Goal: Task Accomplishment & Management: Manage account settings

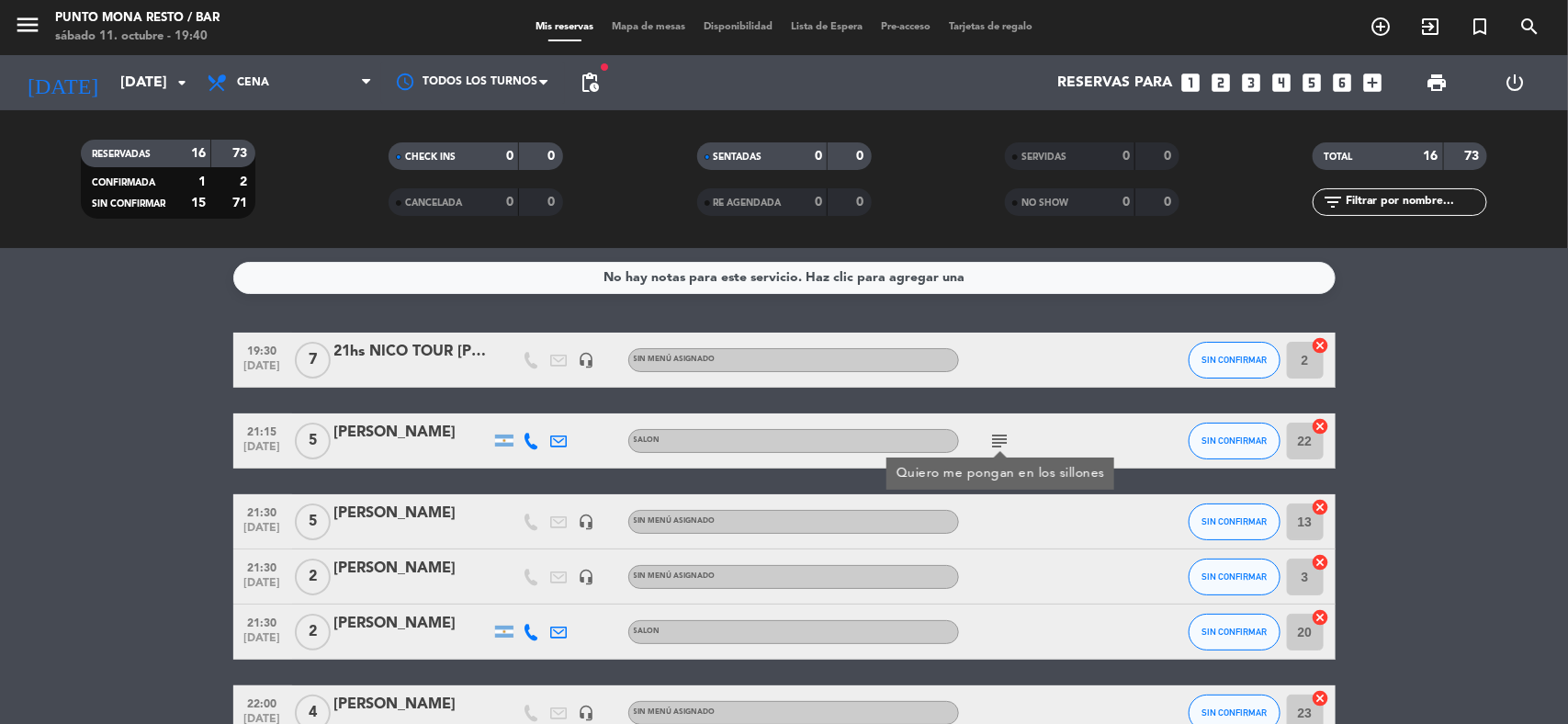
scroll to position [344, 0]
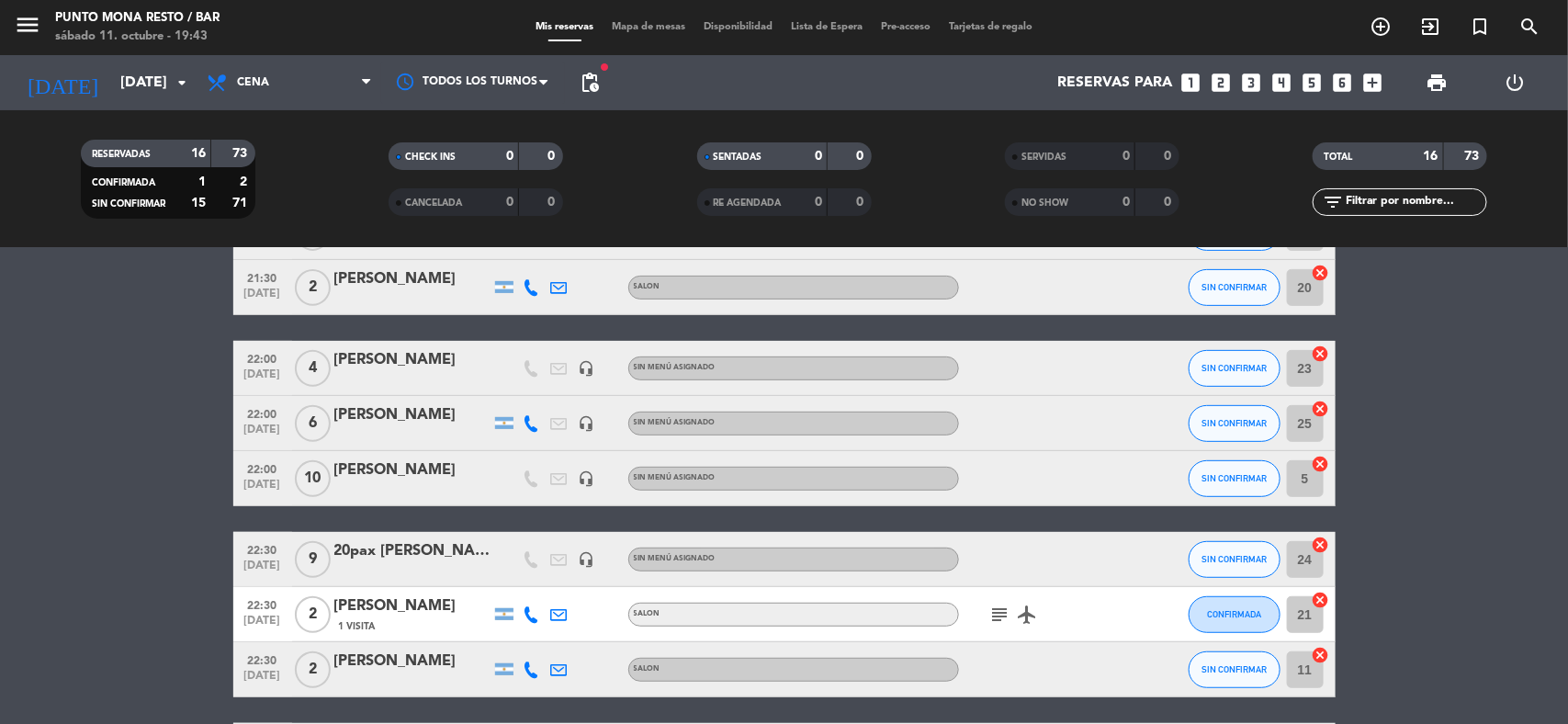
click at [134, 487] on bookings-row "19:30 [DATE] 7 21hs NICO TOUR [PERSON_NAME] headset_mic Sin menú asignado SIN C…" at bounding box center [784, 506] width 1568 height 1035
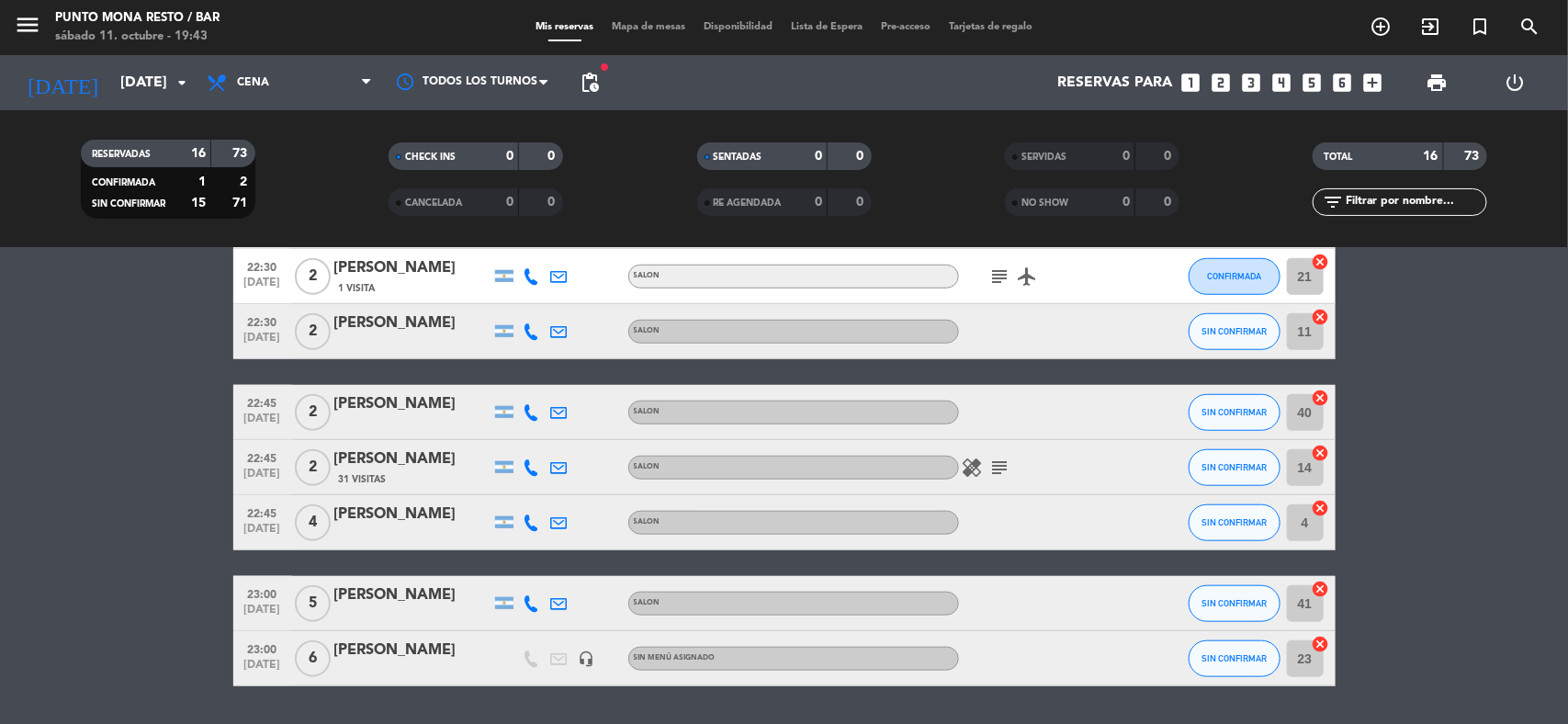
scroll to position [736, 0]
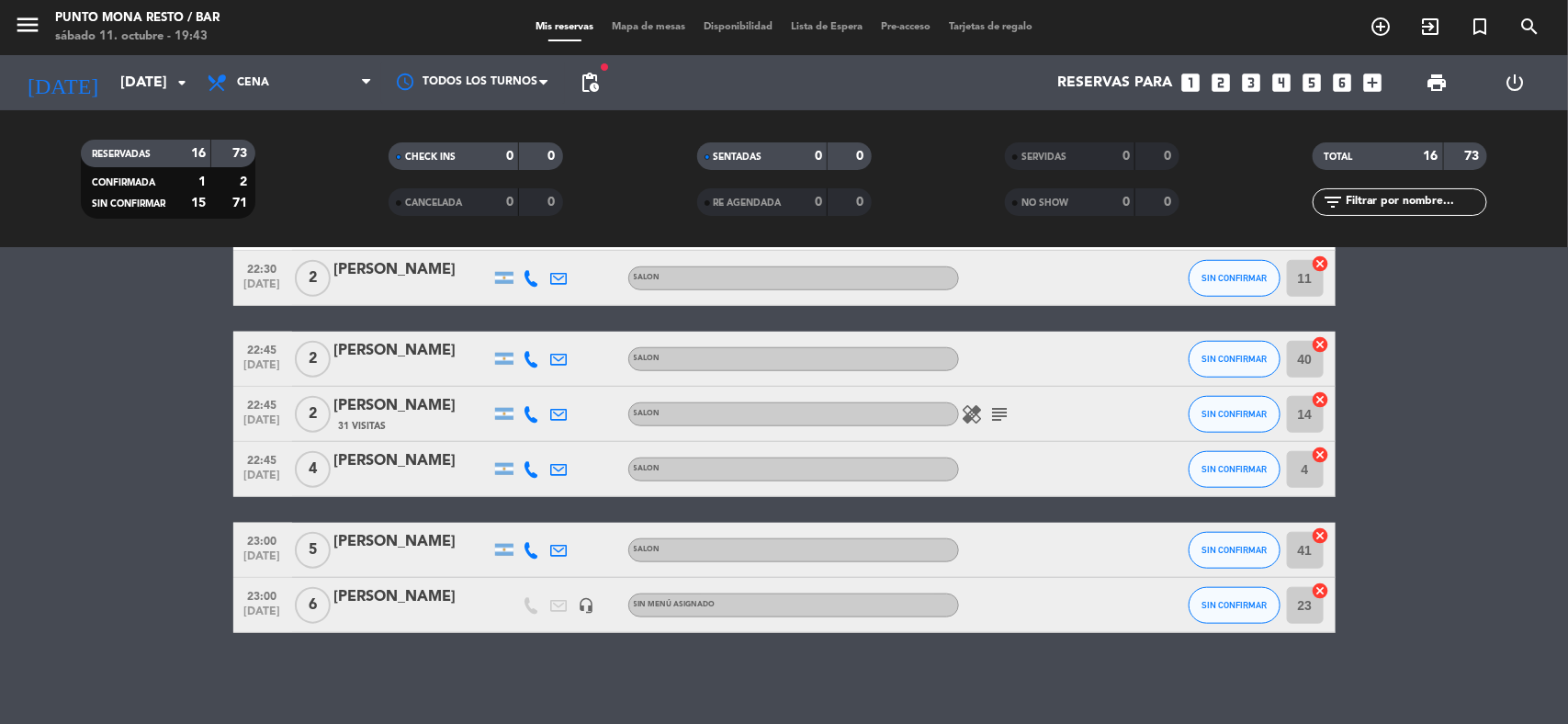
click at [972, 416] on icon "healing" at bounding box center [972, 415] width 22 height 22
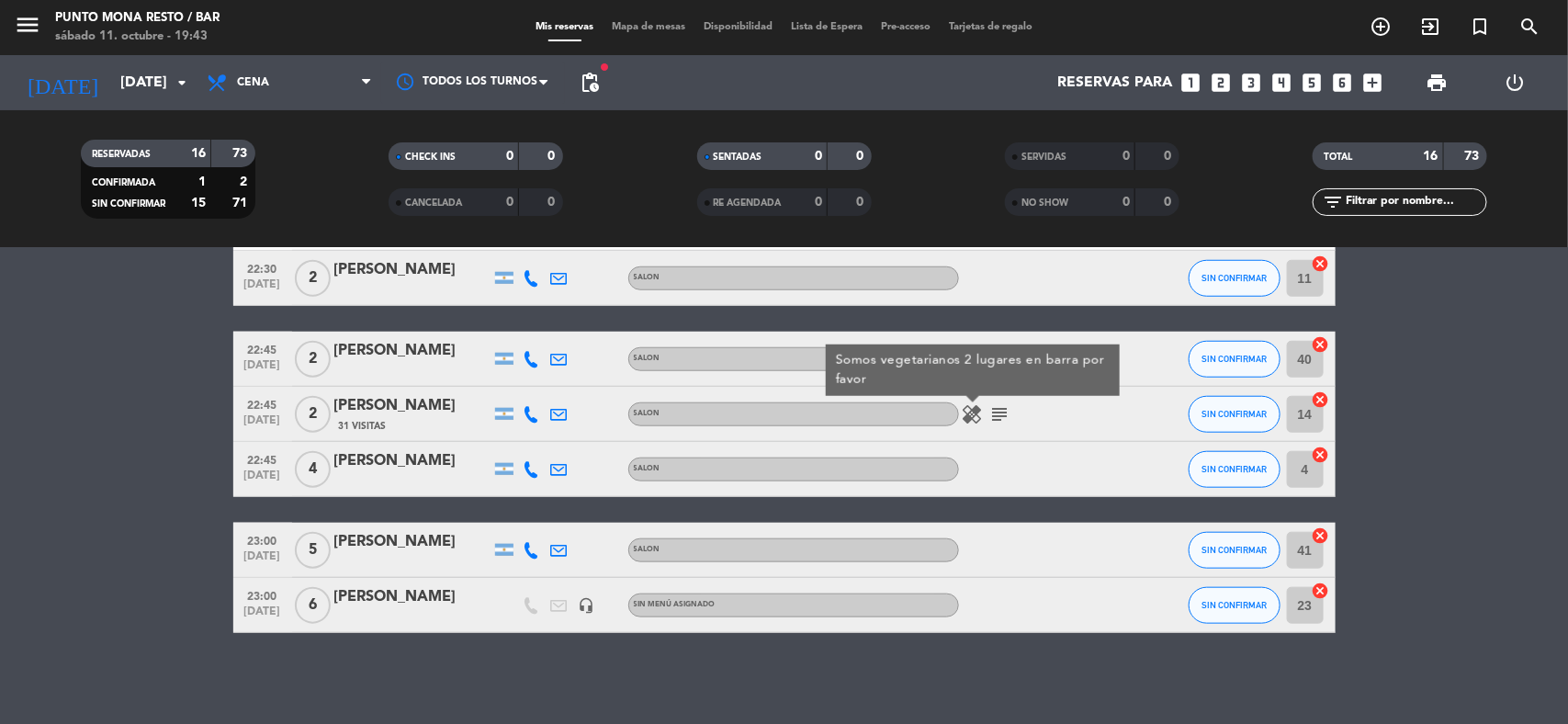
click at [972, 416] on icon "healing" at bounding box center [972, 415] width 22 height 22
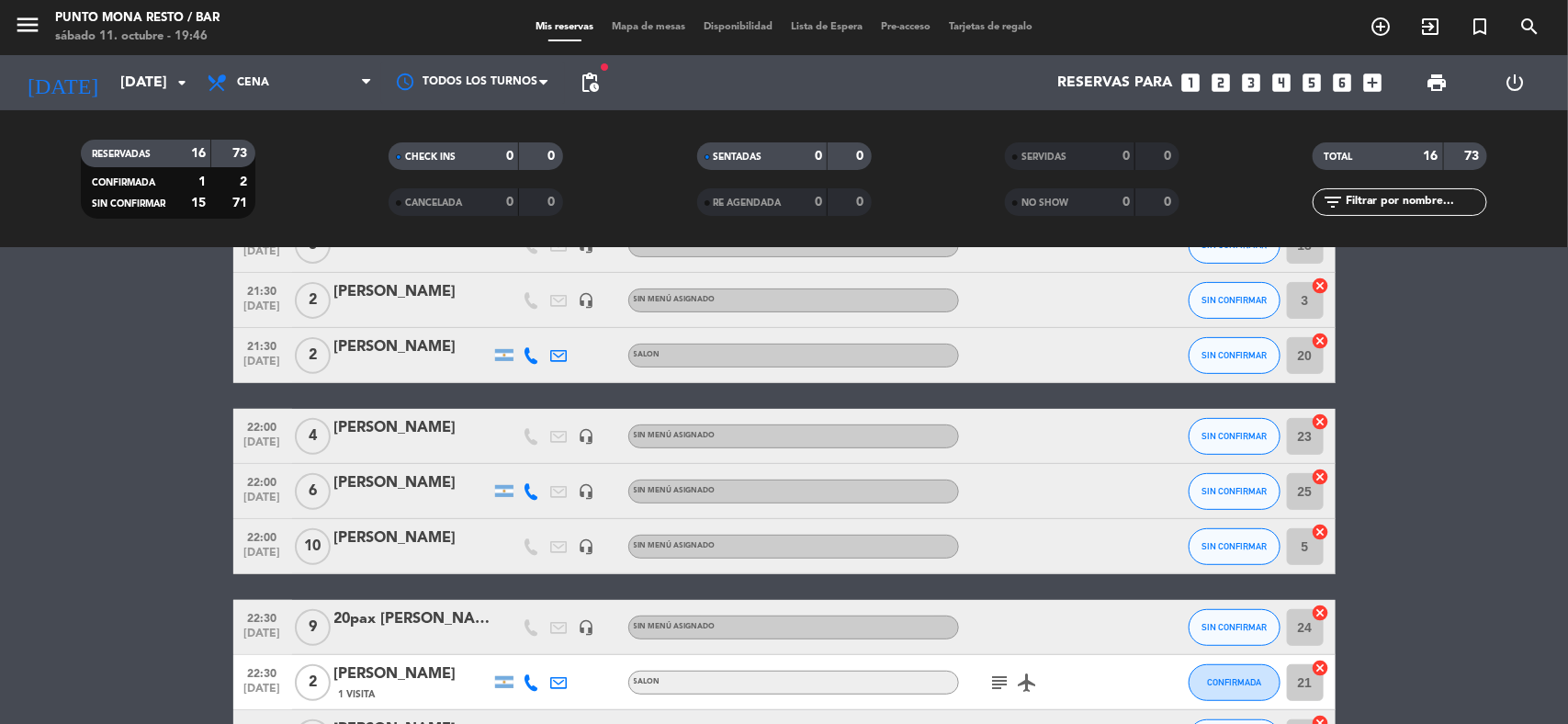
scroll to position [0, 0]
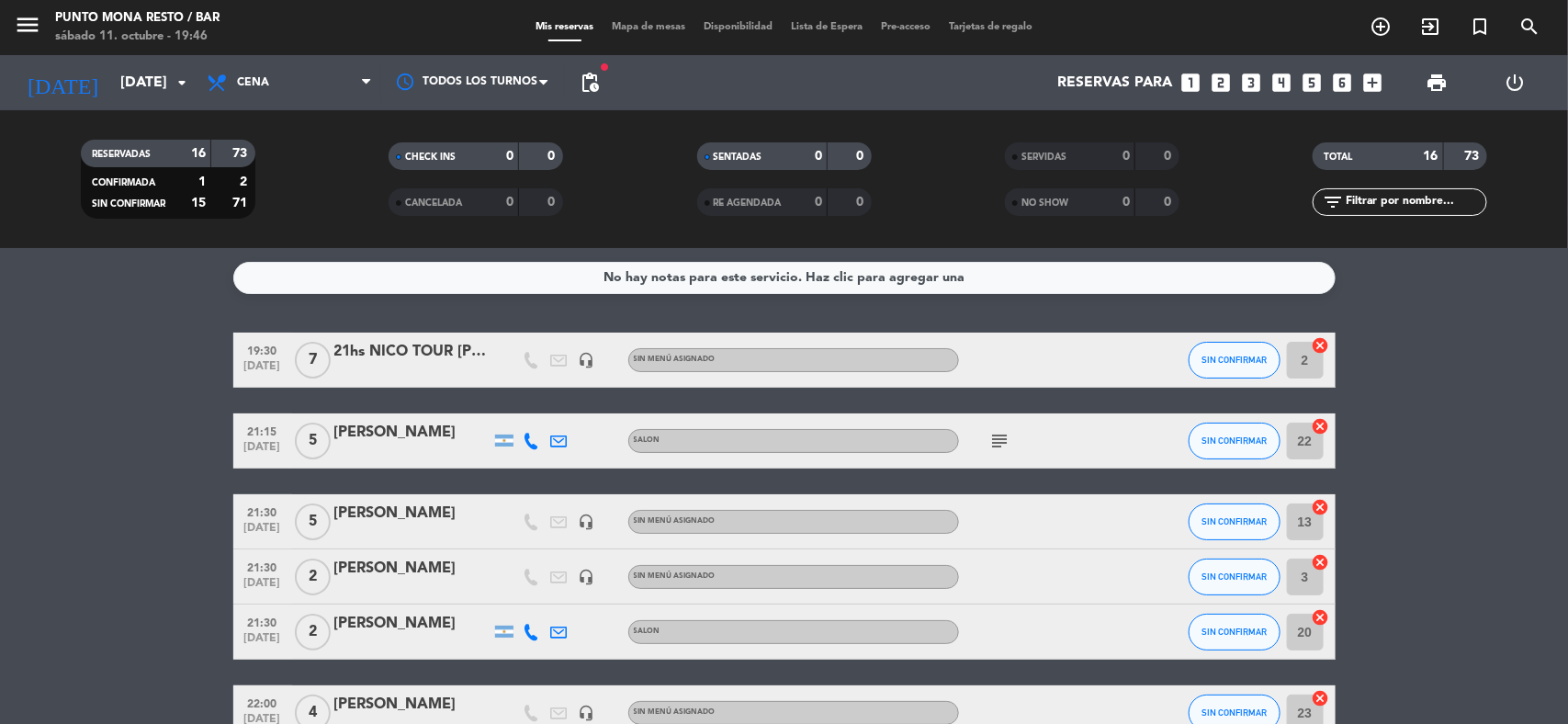
click at [379, 347] on div "21hs NICO TOUR [PERSON_NAME]" at bounding box center [412, 352] width 156 height 24
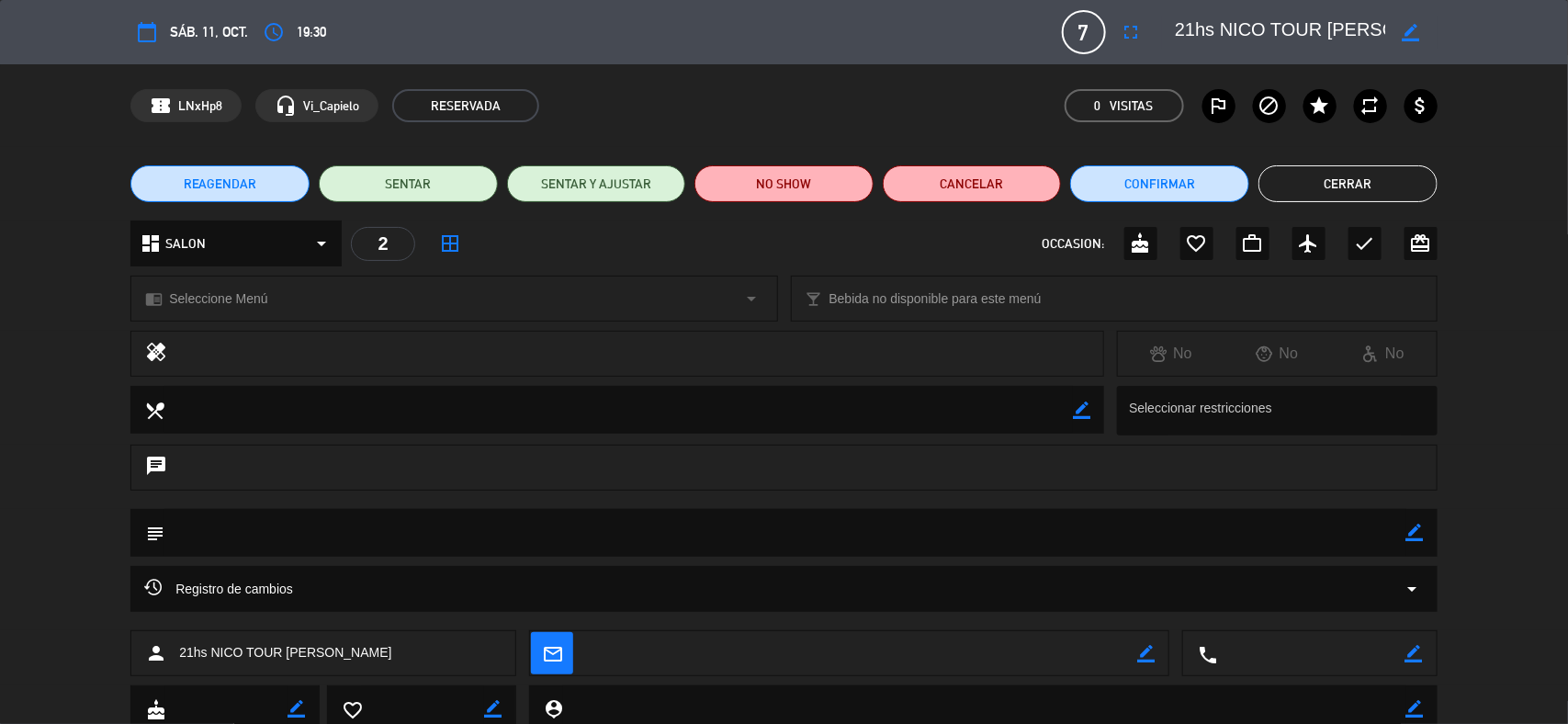
click at [1328, 183] on button "Cerrar" at bounding box center [1348, 183] width 180 height 37
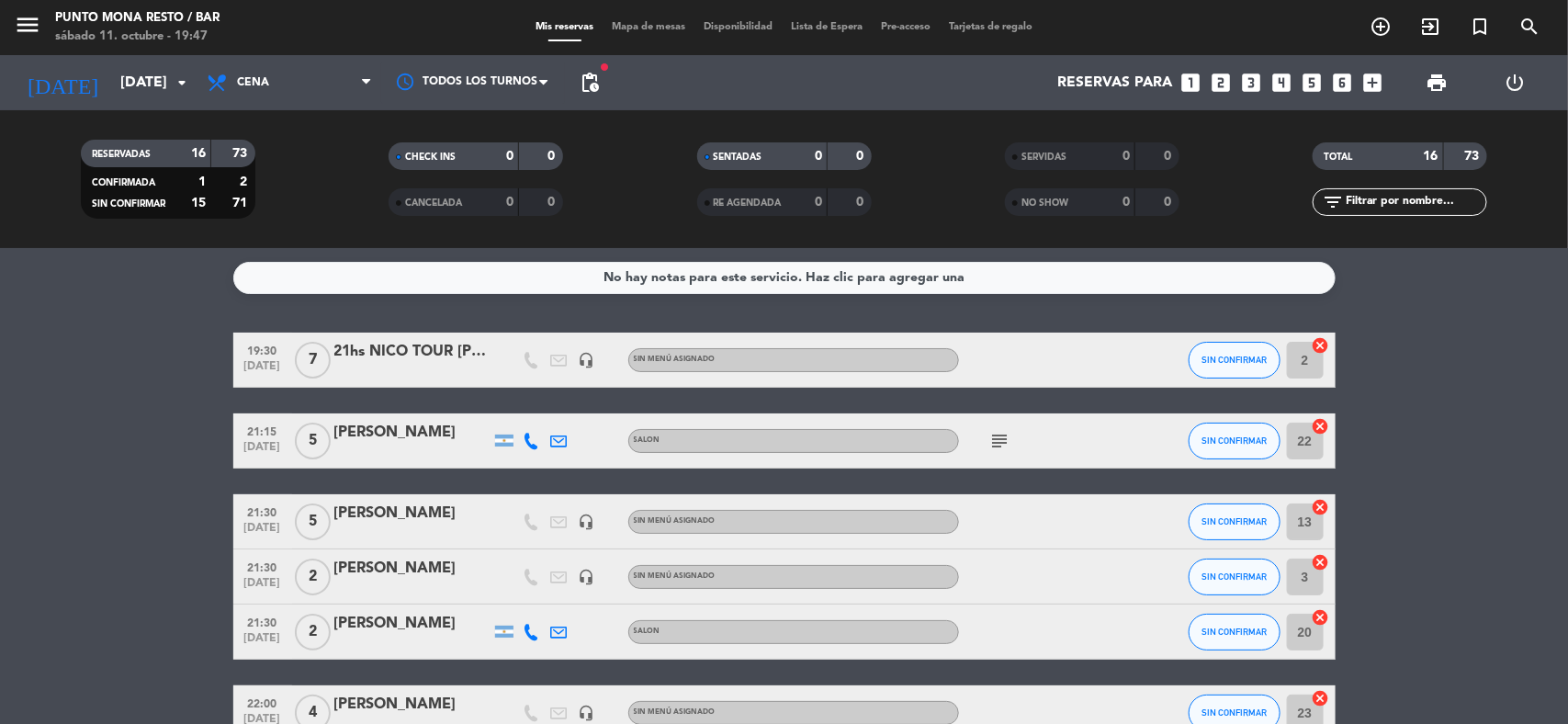
click at [1002, 440] on icon "subject" at bounding box center [1000, 440] width 22 height 22
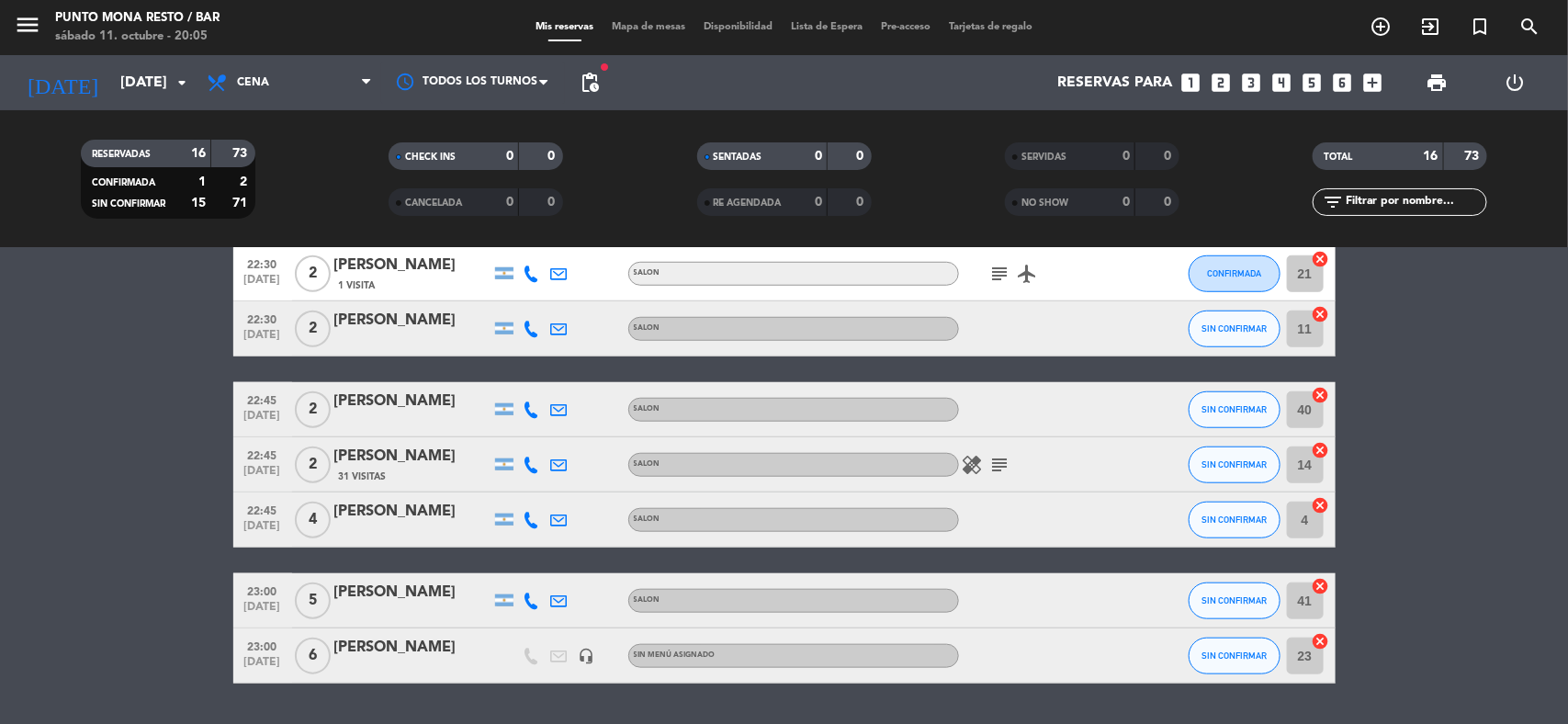
scroll to position [688, 0]
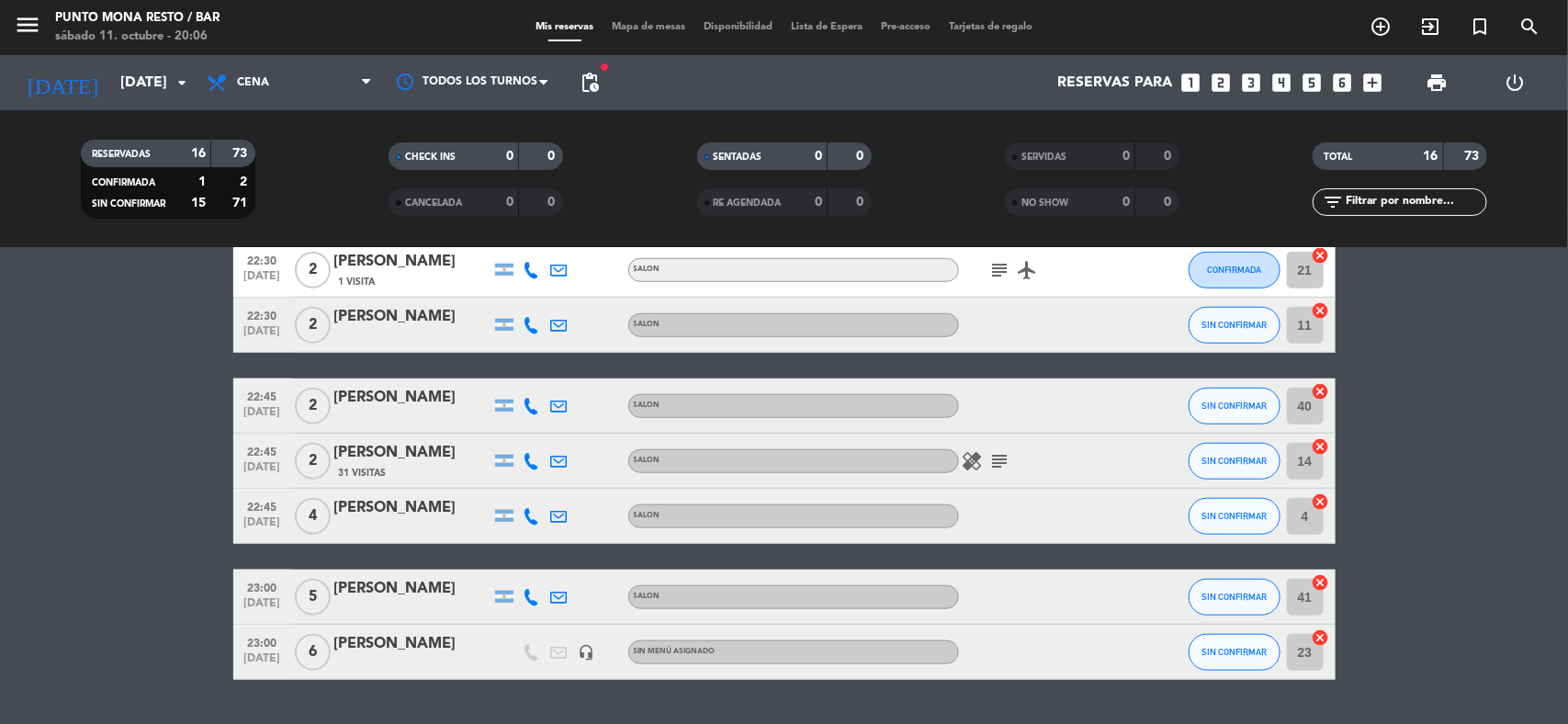
click at [594, 64] on span "pending_actions" at bounding box center [589, 82] width 37 height 37
click at [584, 85] on span "pending_actions" at bounding box center [589, 82] width 22 height 22
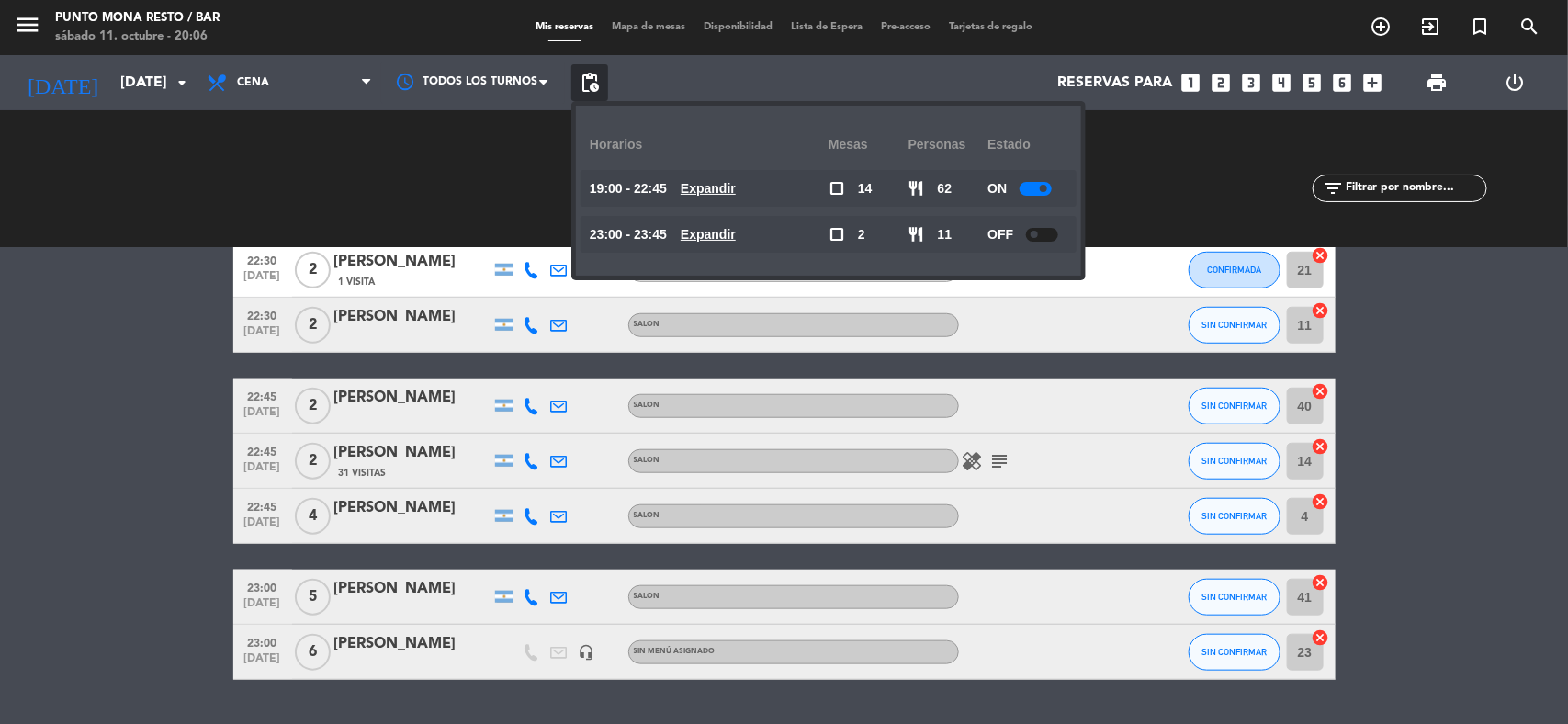
click at [719, 191] on u "Expandir" at bounding box center [708, 187] width 56 height 15
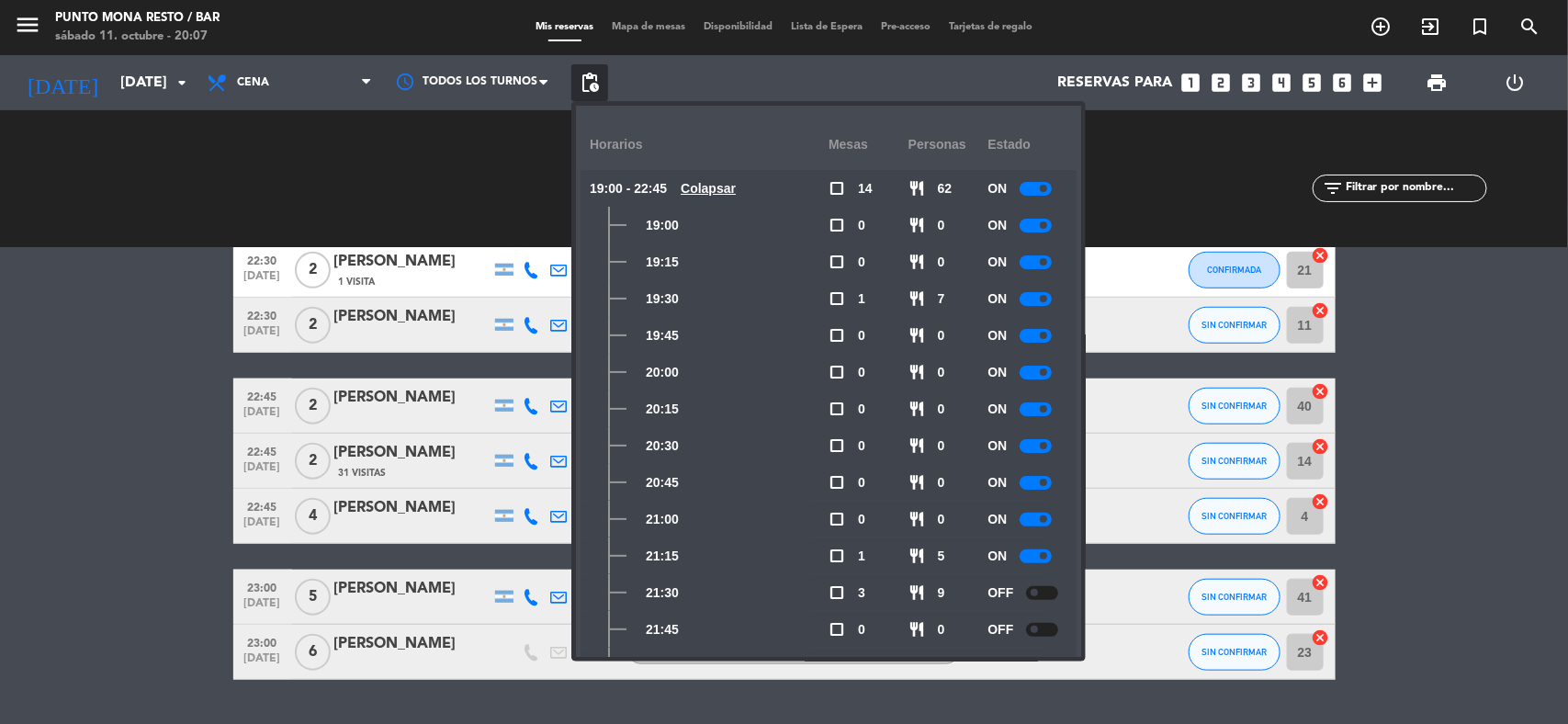
click at [1037, 551] on div at bounding box center [1035, 556] width 32 height 14
click at [1022, 526] on div "ON" at bounding box center [1026, 519] width 80 height 37
click at [1035, 517] on div at bounding box center [1035, 520] width 32 height 14
click at [1037, 483] on div at bounding box center [1035, 483] width 32 height 14
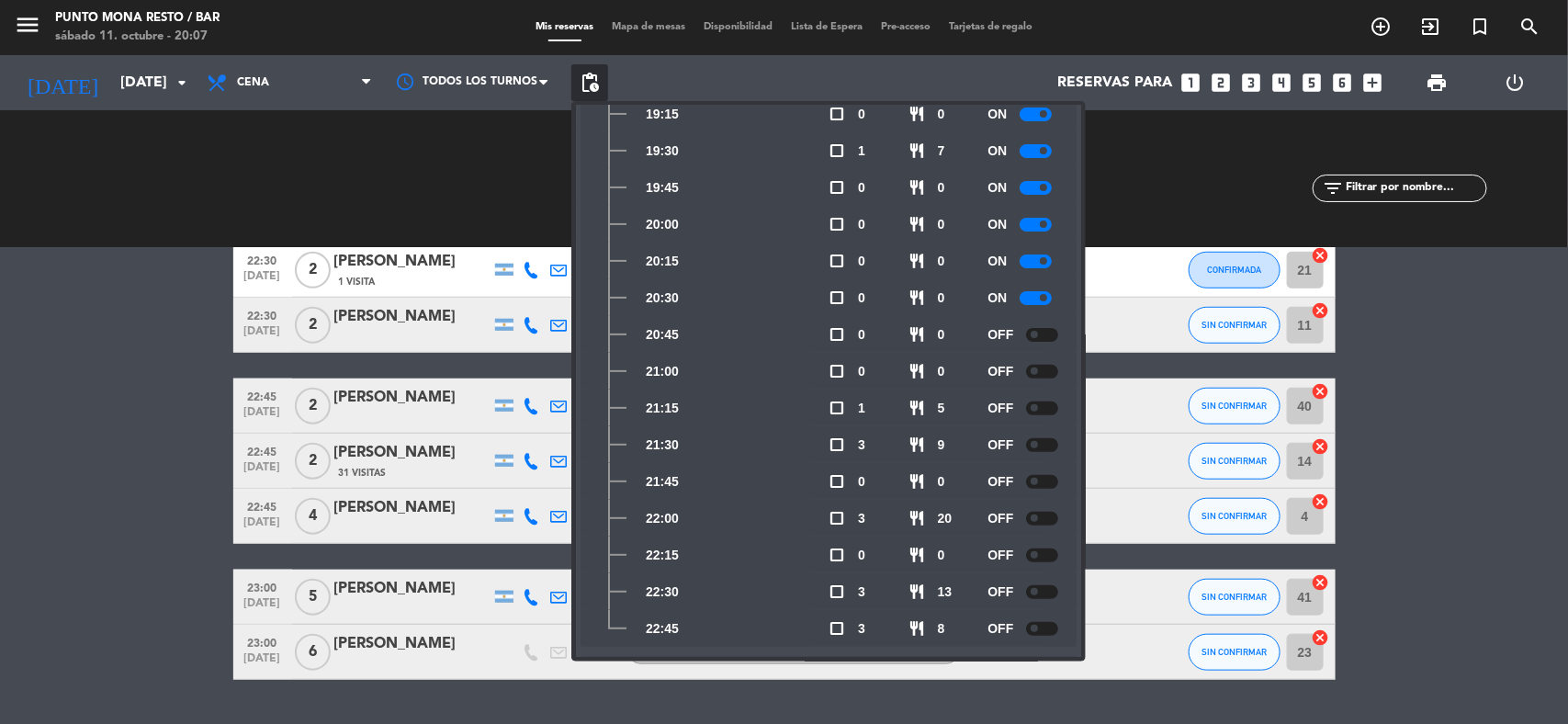
scroll to position [206, 0]
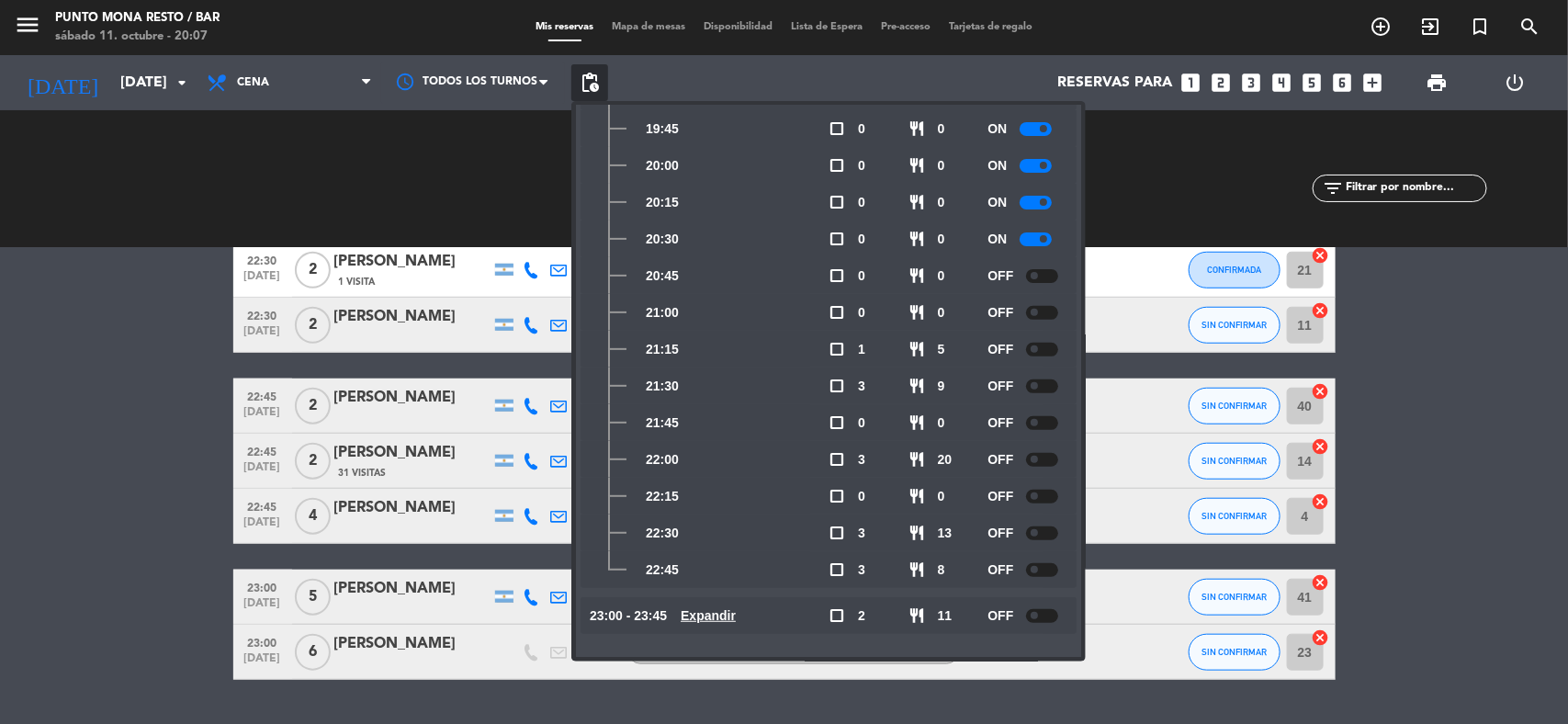
click at [237, 130] on div "RESERVADAS 16 73 CONFIRMADA 1 2 SIN CONFIRMAR 15 71" at bounding box center [168, 180] width 307 height 101
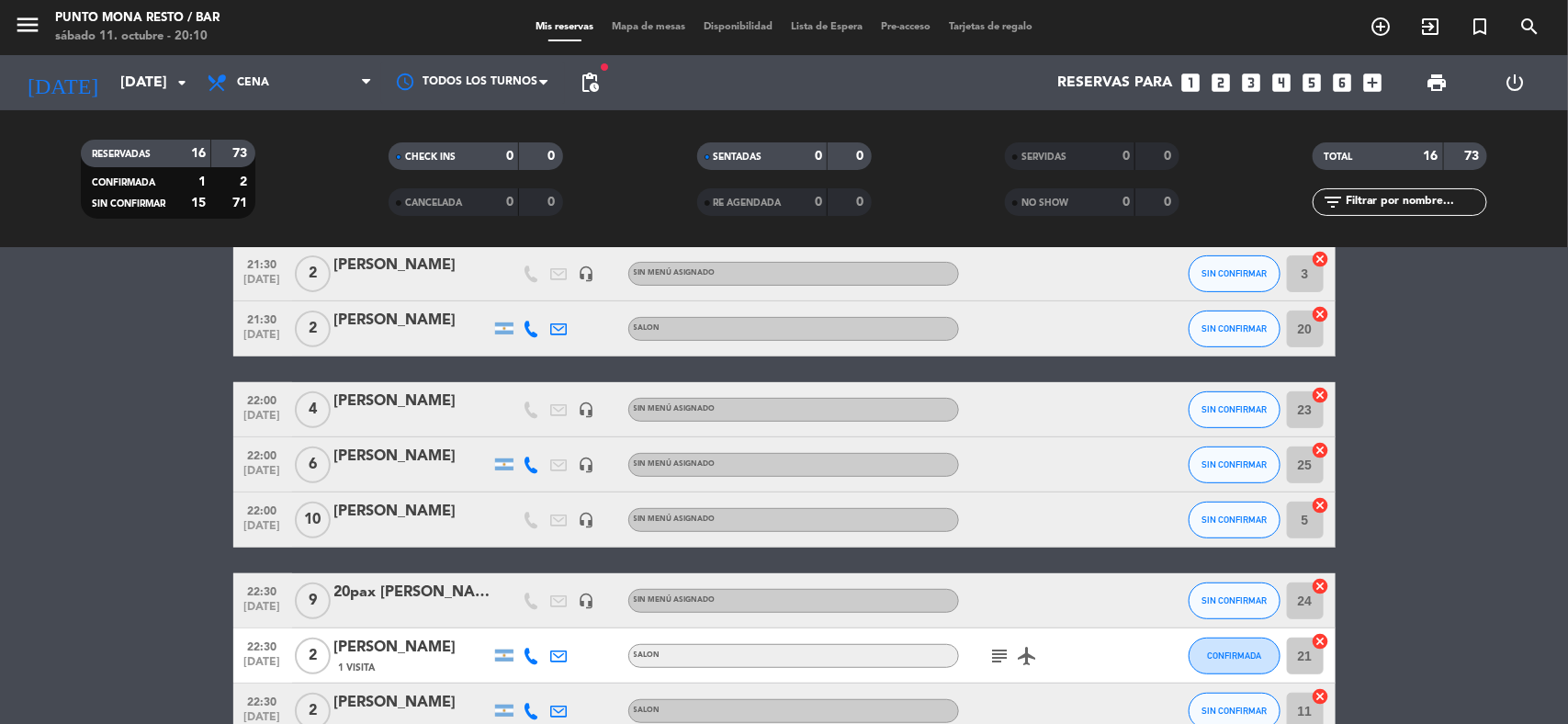
scroll to position [277, 0]
